Goal: Use online tool/utility: Utilize a website feature to perform a specific function

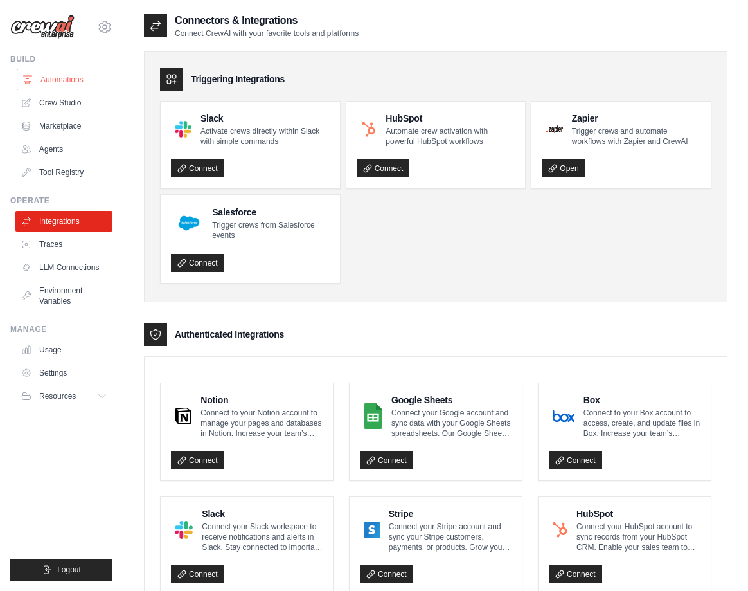
click at [55, 77] on link "Automations" at bounding box center [65, 79] width 97 height 21
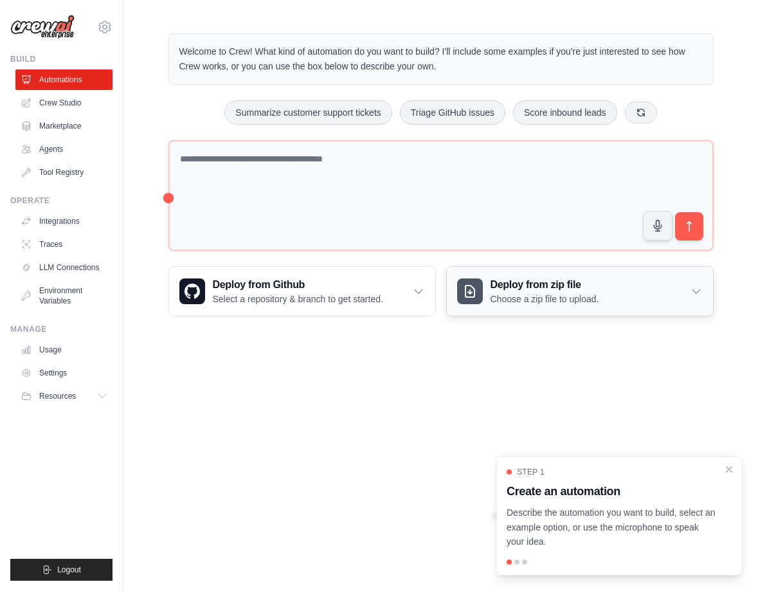
click at [689, 300] on div "Deploy from zip file Choose a zip file to upload." at bounding box center [580, 291] width 266 height 49
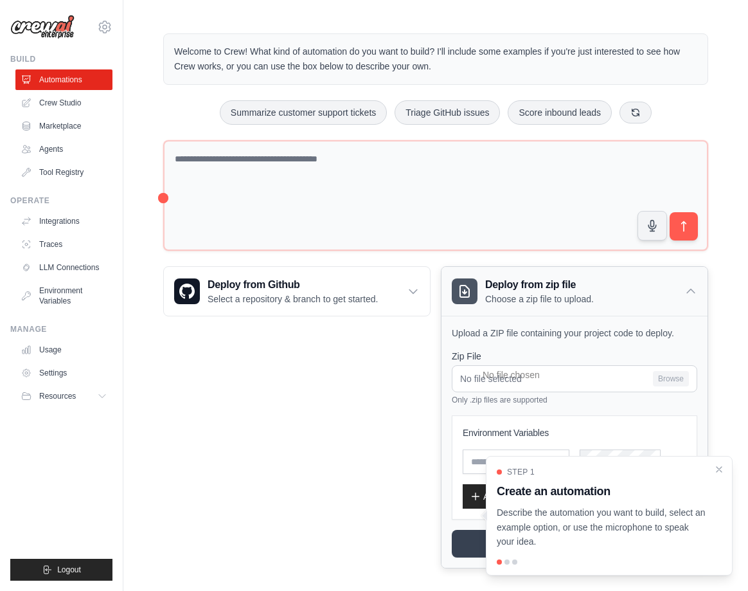
click at [691, 299] on div "Deploy from zip file Choose a zip file to upload." at bounding box center [575, 291] width 266 height 49
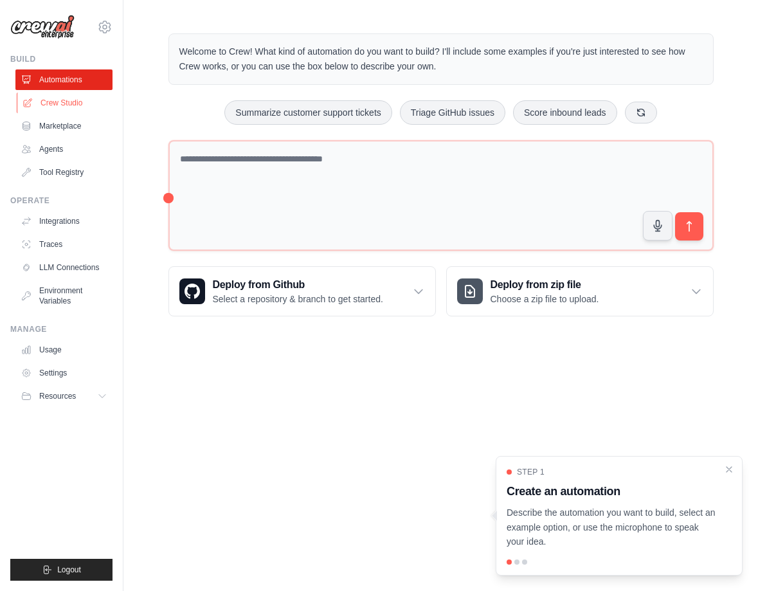
click at [61, 102] on link "Crew Studio" at bounding box center [65, 103] width 97 height 21
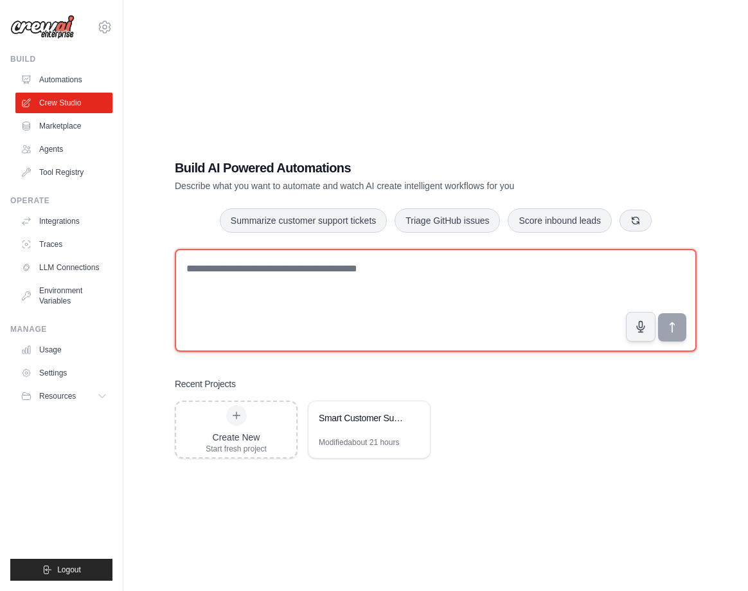
click at [492, 296] on textarea at bounding box center [436, 300] width 522 height 103
